Goal: Task Accomplishment & Management: Complete application form

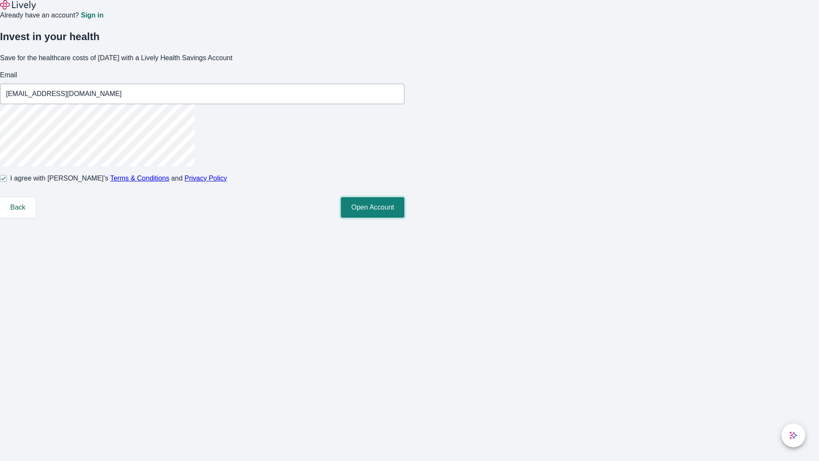
click at [404, 217] on button "Open Account" at bounding box center [373, 207] width 64 height 20
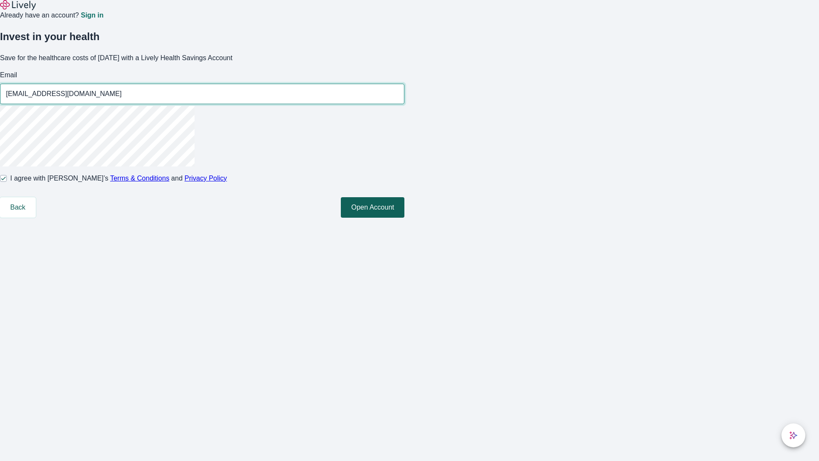
type input "[EMAIL_ADDRESS][DOMAIN_NAME]"
click at [7, 182] on input "I agree with Lively’s Terms & Conditions and Privacy Policy" at bounding box center [3, 178] width 7 height 7
checkbox input "false"
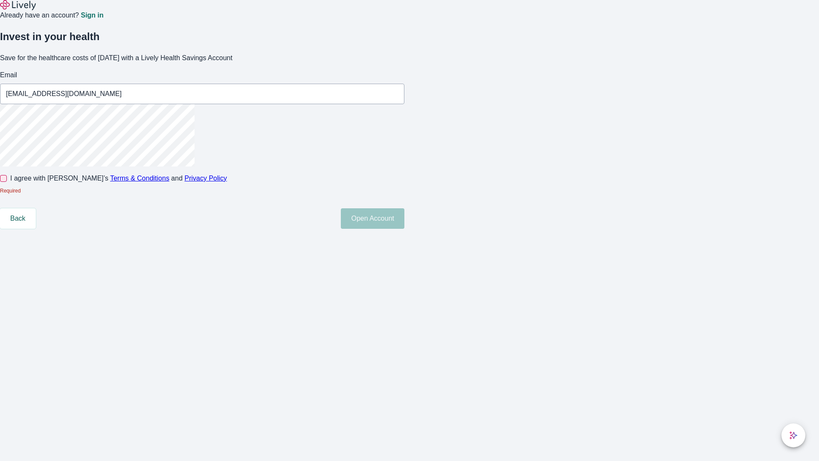
type input "[EMAIL_ADDRESS][DOMAIN_NAME]"
click at [7, 182] on input "I agree with Lively’s Terms & Conditions and Privacy Policy" at bounding box center [3, 178] width 7 height 7
checkbox input "true"
click at [404, 229] on button "Open Account" at bounding box center [373, 218] width 64 height 20
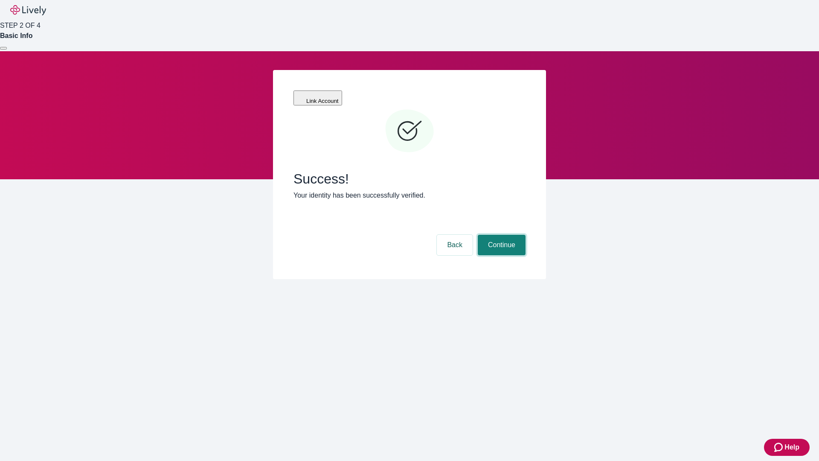
click at [500, 235] on button "Continue" at bounding box center [502, 245] width 48 height 20
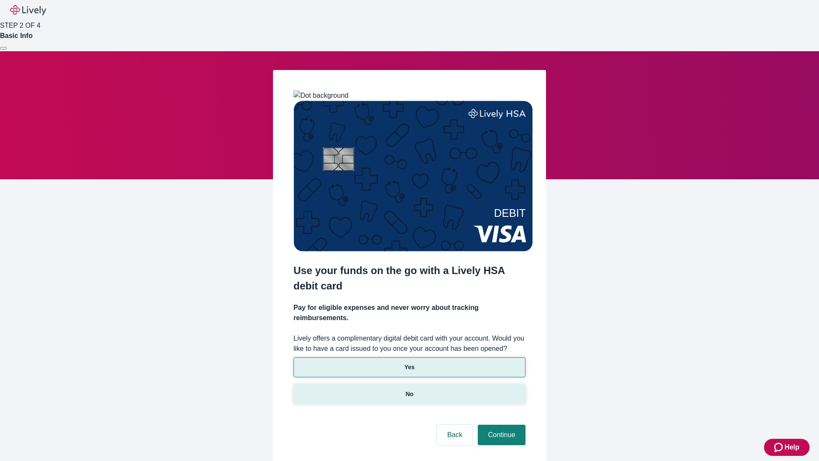
click at [409, 389] on p "No" at bounding box center [409, 393] width 8 height 9
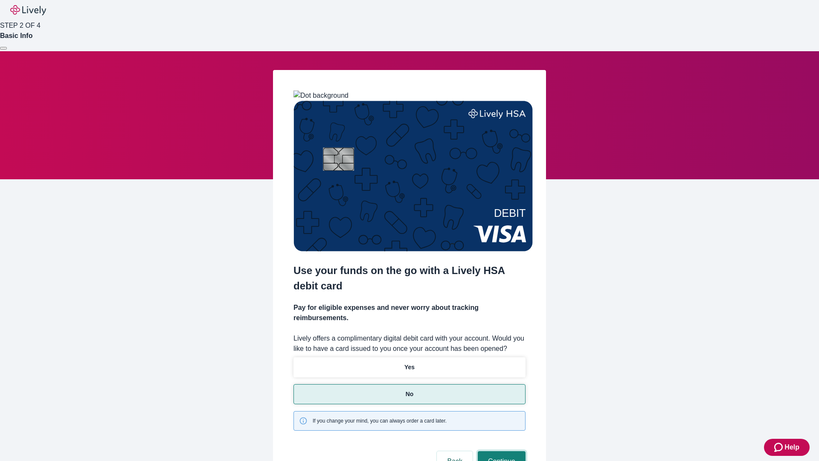
click at [500, 451] on button "Continue" at bounding box center [502, 461] width 48 height 20
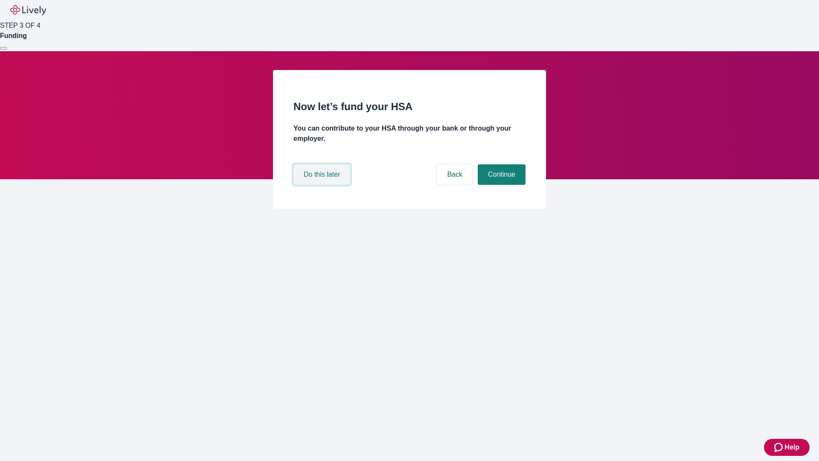
click at [323, 185] on button "Do this later" at bounding box center [321, 174] width 57 height 20
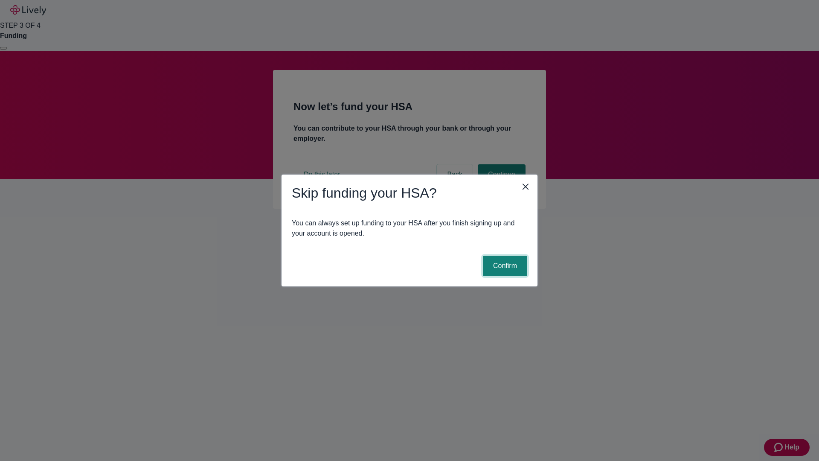
click at [504, 266] on button "Confirm" at bounding box center [505, 265] width 44 height 20
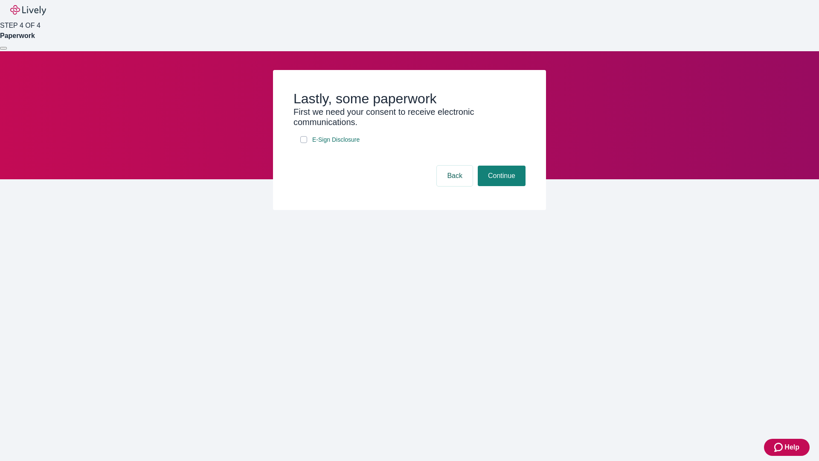
click at [304, 143] on input "E-Sign Disclosure" at bounding box center [303, 139] width 7 height 7
checkbox input "true"
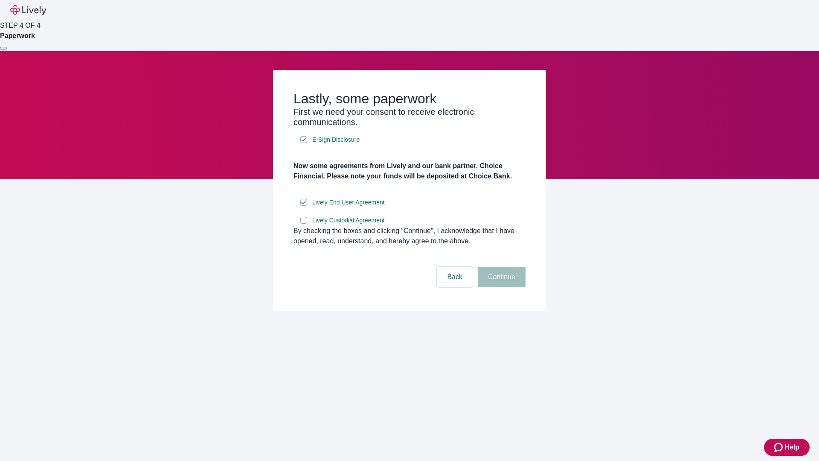
click at [304, 223] on input "Lively Custodial Agreement" at bounding box center [303, 220] width 7 height 7
checkbox input "true"
click at [500, 287] on button "Continue" at bounding box center [502, 276] width 48 height 20
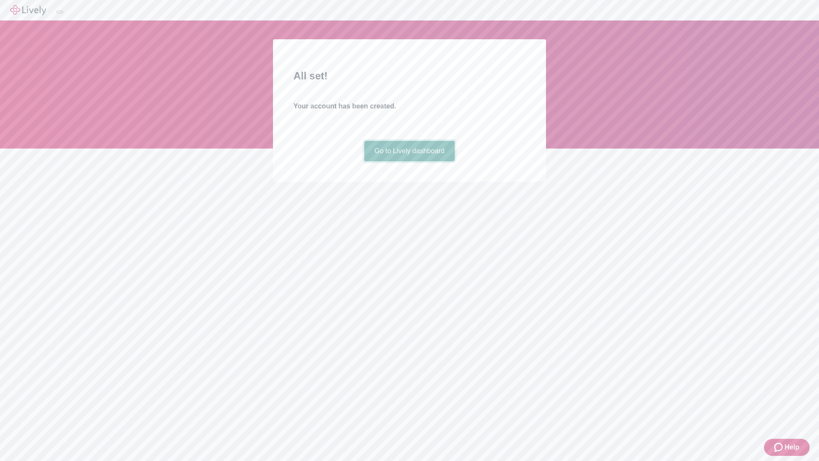
click at [409, 161] on link "Go to Lively dashboard" at bounding box center [409, 151] width 91 height 20
